Goal: Find specific page/section: Find specific page/section

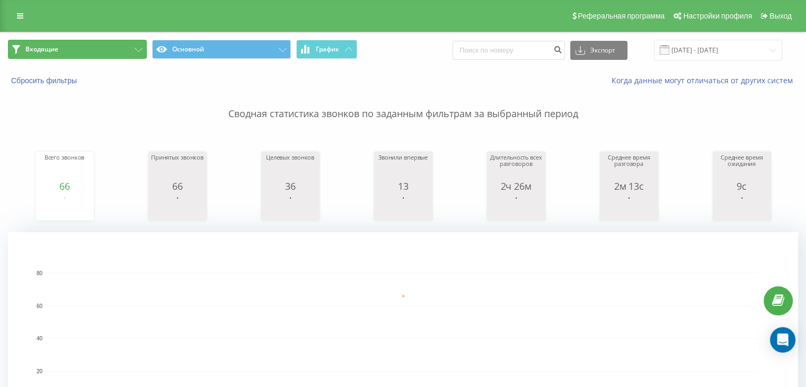
click at [107, 55] on button "Входящие" at bounding box center [77, 49] width 139 height 19
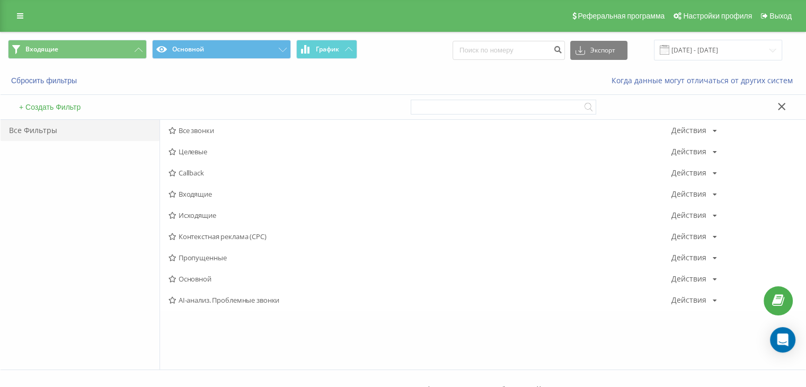
click at [205, 194] on span "Входящие" at bounding box center [420, 193] width 503 height 7
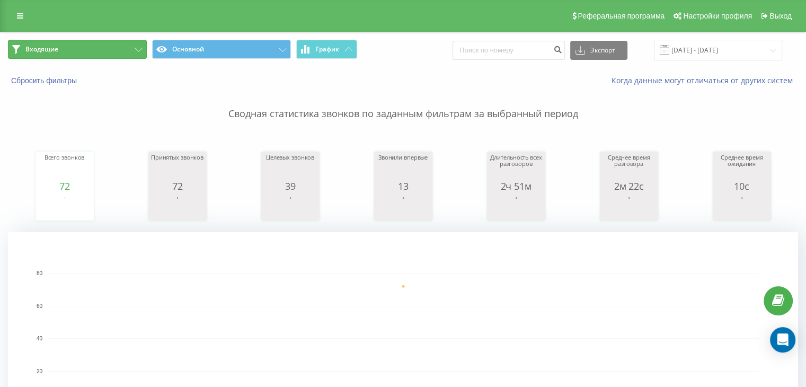
click at [110, 54] on button "Входящие" at bounding box center [77, 49] width 139 height 19
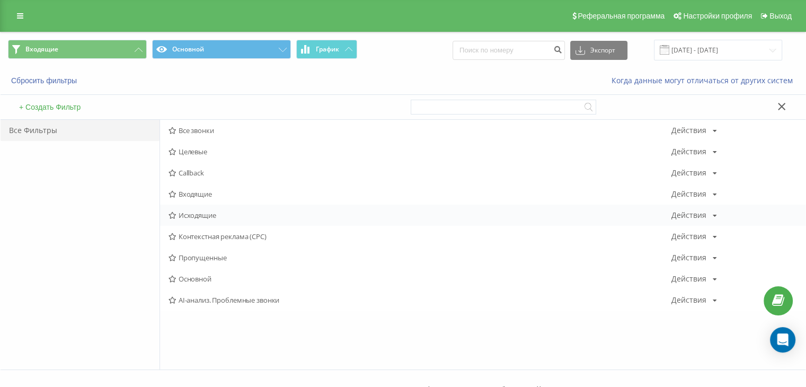
click at [185, 211] on span "Исходящие" at bounding box center [420, 214] width 503 height 7
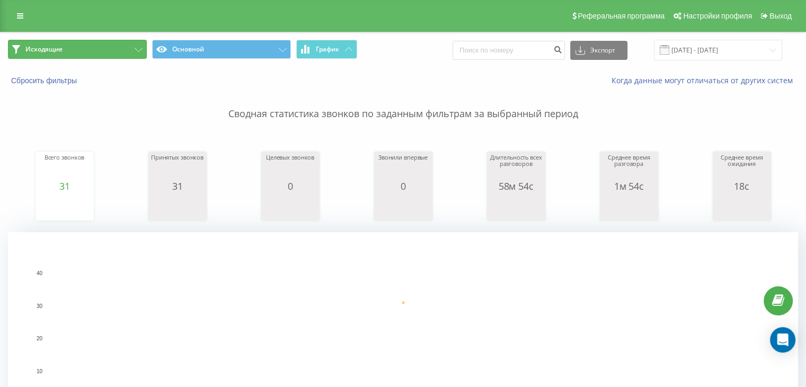
click at [98, 45] on button "Исходящие" at bounding box center [77, 49] width 139 height 19
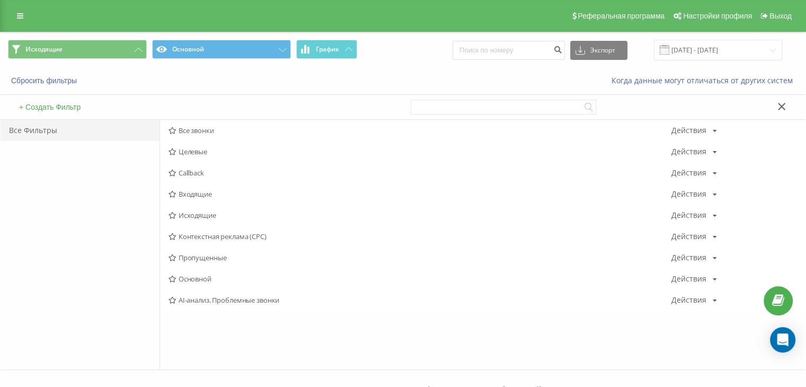
click at [189, 190] on span "Входящие" at bounding box center [420, 193] width 503 height 7
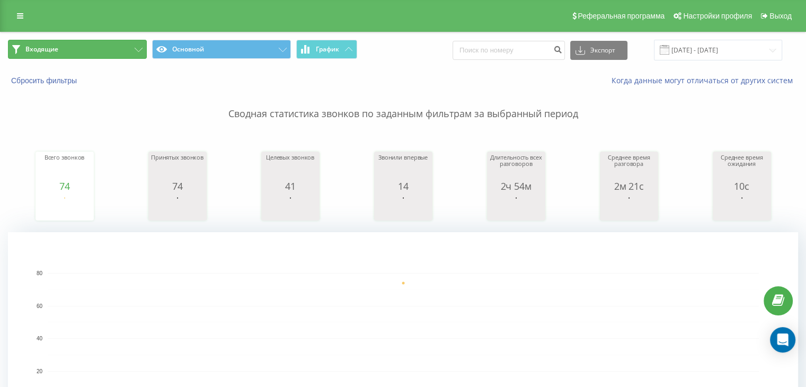
click at [98, 44] on button "Входящие" at bounding box center [77, 49] width 139 height 19
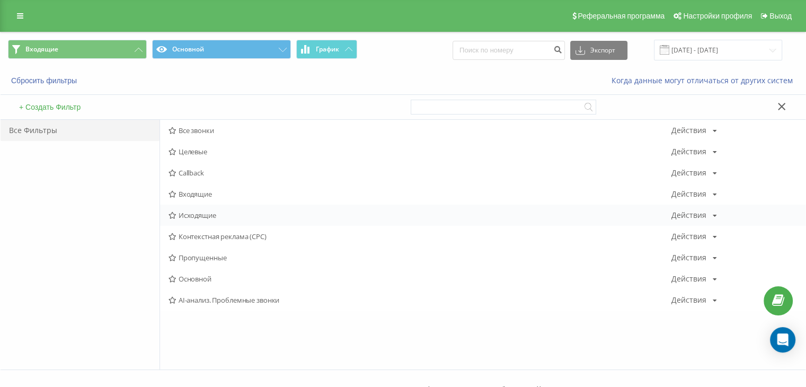
click at [210, 219] on span "Исходящие" at bounding box center [420, 214] width 503 height 7
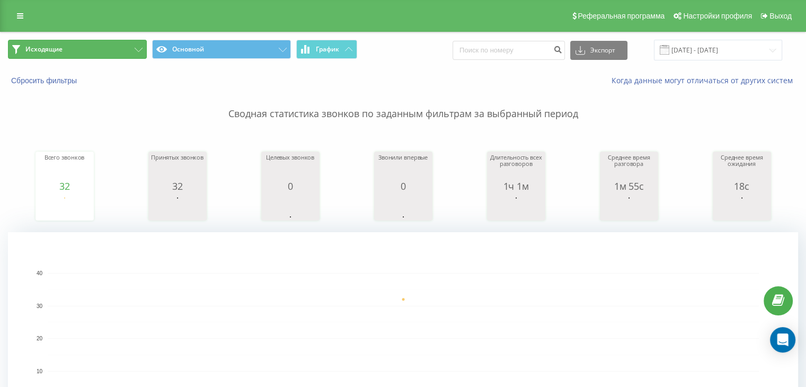
click at [117, 56] on button "Исходящие" at bounding box center [77, 49] width 139 height 19
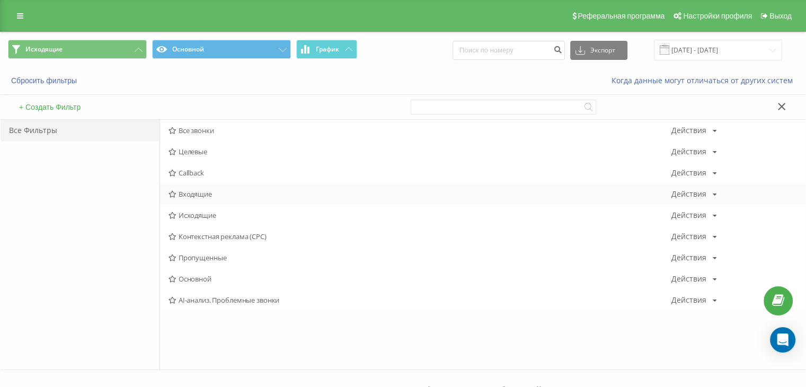
click at [202, 193] on span "Входящие" at bounding box center [420, 193] width 503 height 7
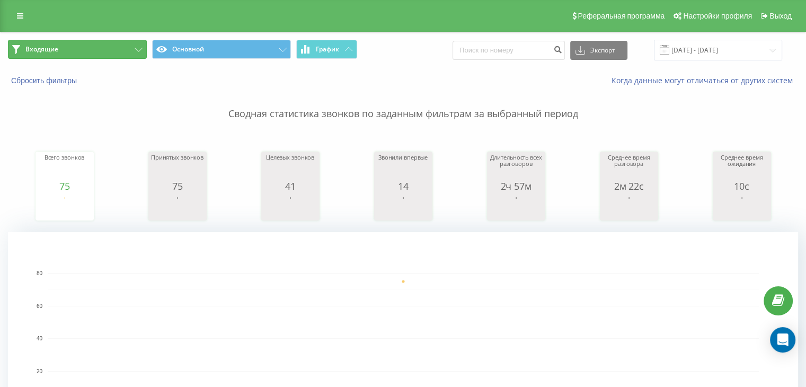
click at [100, 44] on button "Входящие" at bounding box center [77, 49] width 139 height 19
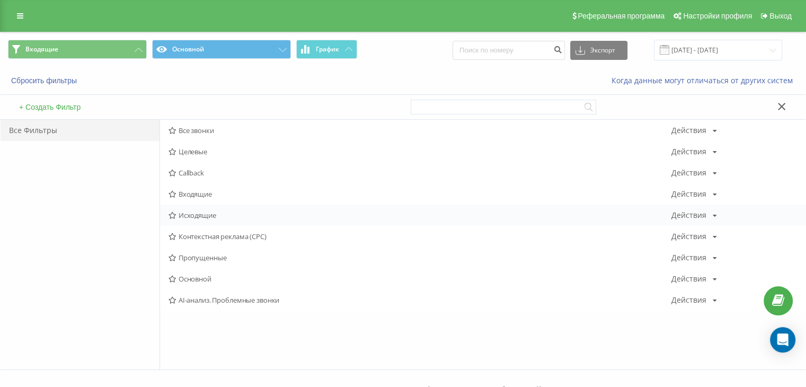
click at [214, 213] on span "Исходящие" at bounding box center [420, 214] width 503 height 7
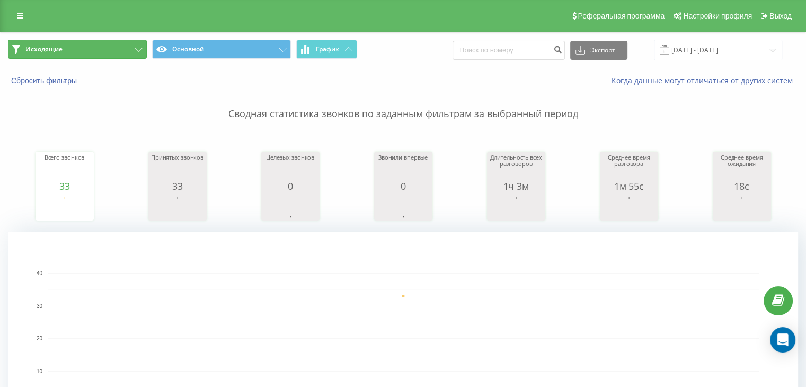
click at [99, 46] on button "Исходящие" at bounding box center [77, 49] width 139 height 19
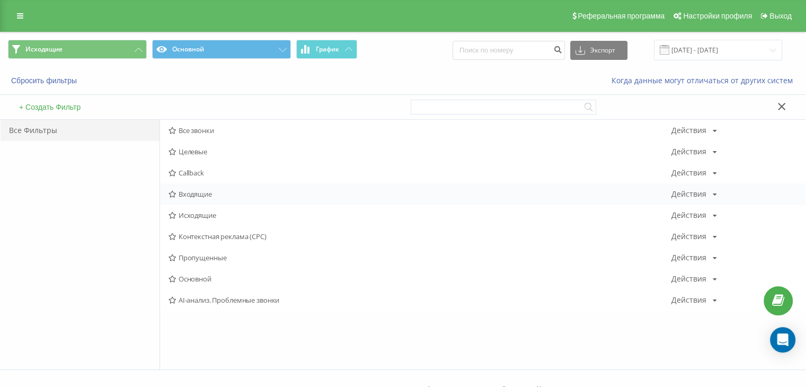
click at [211, 197] on span "Входящие" at bounding box center [420, 193] width 503 height 7
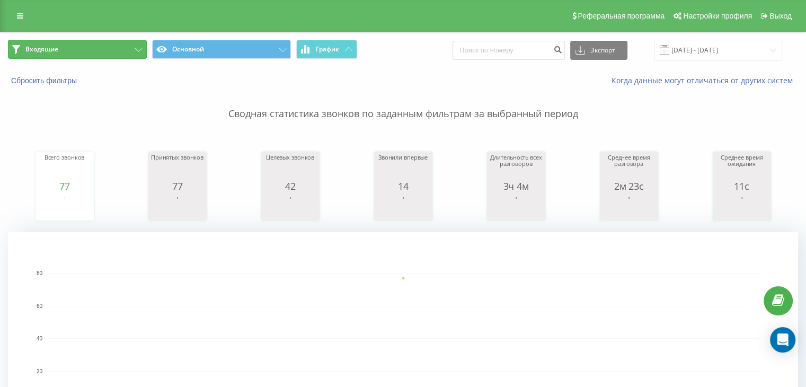
click at [104, 56] on button "Входящие" at bounding box center [77, 49] width 139 height 19
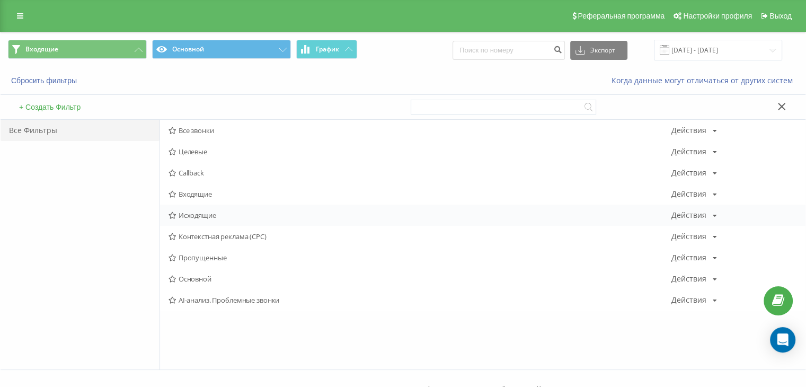
click at [179, 217] on span "Исходящие" at bounding box center [420, 214] width 503 height 7
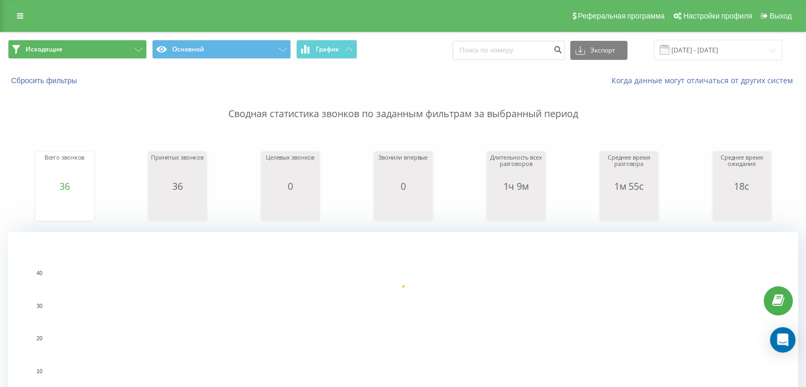
drag, startPoint x: 104, startPoint y: 59, endPoint x: 112, endPoint y: 55, distance: 9.5
click at [104, 59] on span "Исходящие Основной График" at bounding box center [201, 50] width 387 height 21
click at [112, 55] on button "Исходящие" at bounding box center [77, 49] width 139 height 19
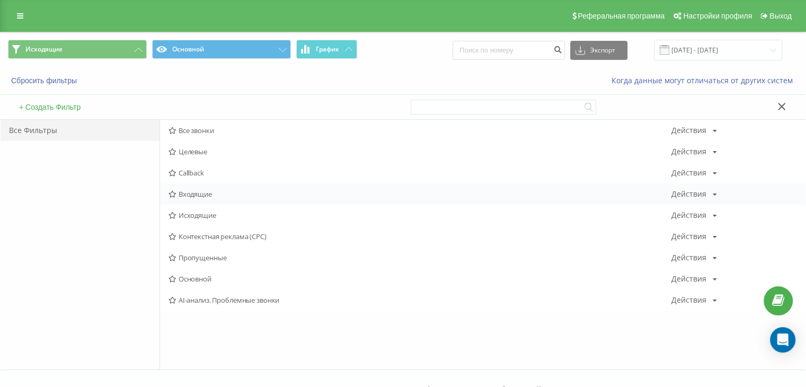
click at [196, 196] on span "Входящие" at bounding box center [420, 193] width 503 height 7
